Goal: Navigation & Orientation: Find specific page/section

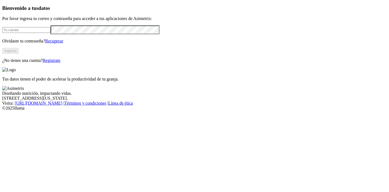
click at [51, 33] on input "email" at bounding box center [26, 30] width 48 height 6
paste input "[EMAIL_ADDRESS][DOMAIN_NAME]"
type input "[EMAIL_ADDRESS][DOMAIN_NAME]"
click at [39, 44] on p "Olvidaste tu contraseña? Recuperar" at bounding box center [194, 41] width 385 height 5
click at [19, 54] on button "Ingresa" at bounding box center [10, 51] width 16 height 6
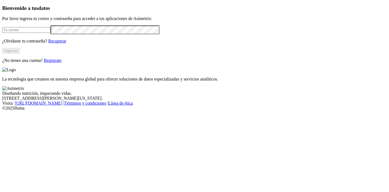
click at [51, 33] on input "email" at bounding box center [26, 30] width 48 height 6
paste input "[EMAIL_ADDRESS][DOMAIN_NAME]"
type input "[EMAIL_ADDRESS][DOMAIN_NAME]"
drag, startPoint x: 26, startPoint y: 110, endPoint x: 48, endPoint y: 111, distance: 21.4
click at [26, 63] on div "Bienvenido a tus datos Por favor ingresa tu correo y contraseña para acceder a …" at bounding box center [194, 34] width 385 height 58
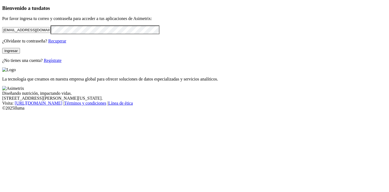
click at [20, 54] on button "Ingresar" at bounding box center [11, 51] width 18 height 6
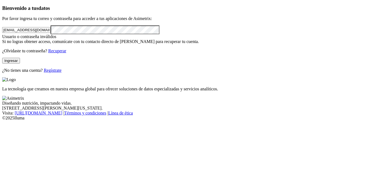
click at [20, 64] on button "Ingresar" at bounding box center [11, 61] width 18 height 6
click at [2, 62] on div "Bienvenido a tus datos Por favor ingresa tu correo y contraseña para acceder a …" at bounding box center [194, 39] width 385 height 68
click at [20, 64] on button "Ingresar" at bounding box center [11, 61] width 18 height 6
